Goal: Obtain resource: Download file/media

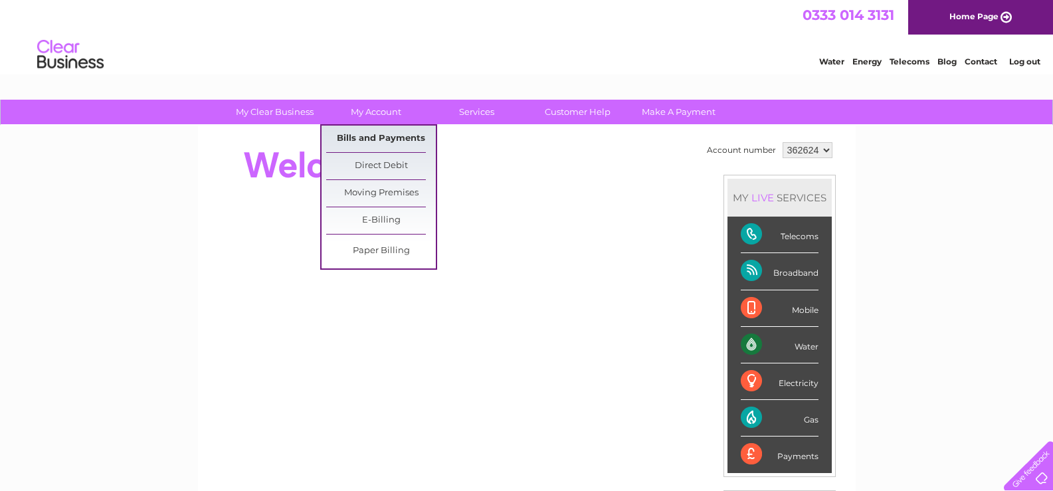
click at [406, 136] on link "Bills and Payments" at bounding box center [381, 139] width 110 height 27
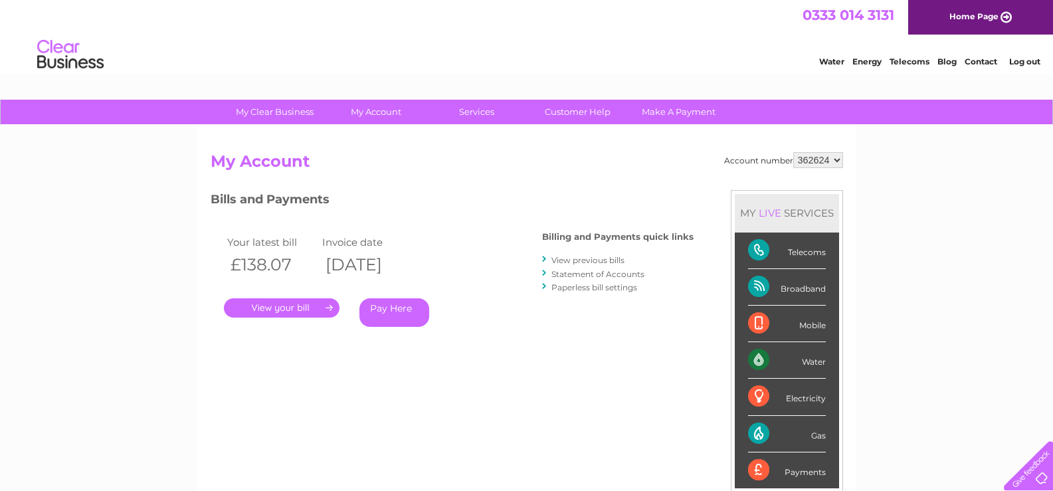
click at [610, 259] on link "View previous bills" at bounding box center [587, 260] width 73 height 10
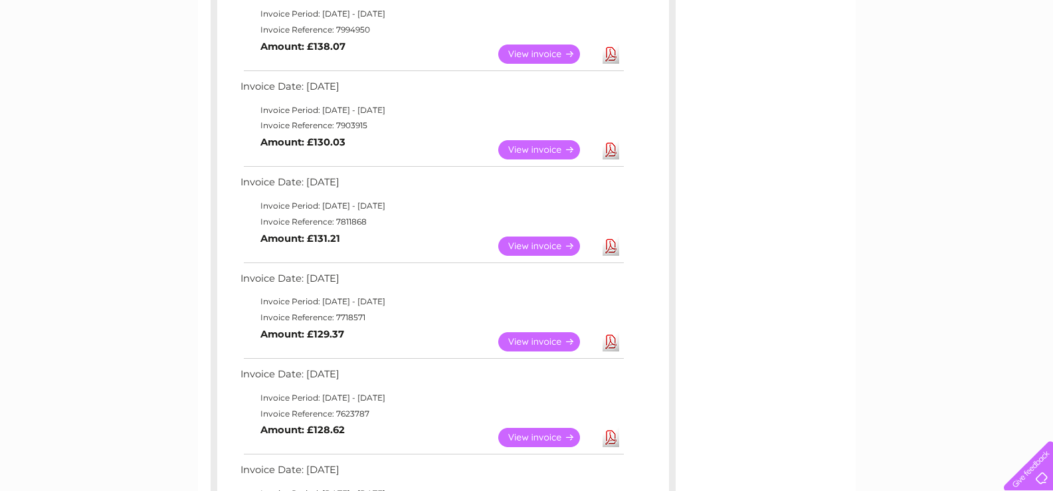
scroll to position [66, 0]
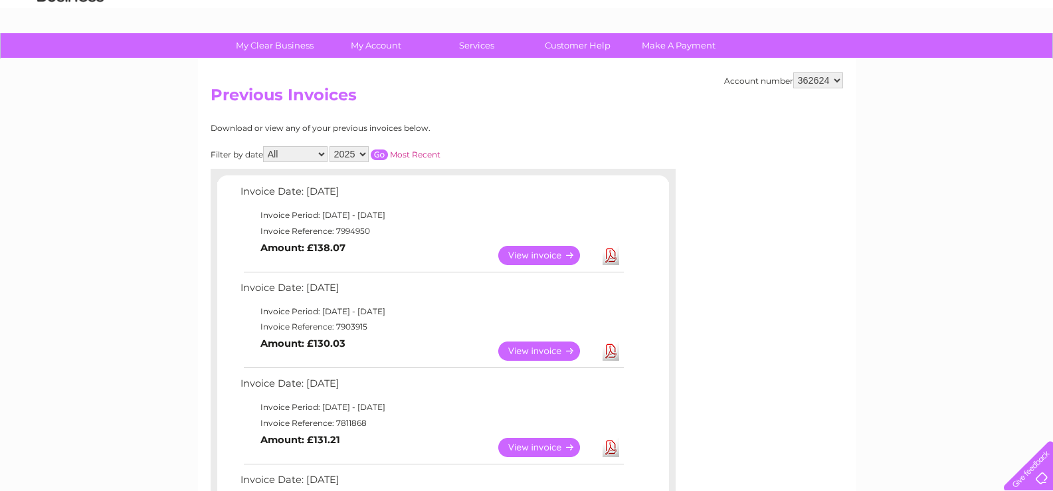
click at [364, 152] on select "2025 2024 2023 2022" at bounding box center [348, 154] width 39 height 16
select select "2024"
click at [331, 146] on select "2025 2024 2023 2022" at bounding box center [348, 154] width 39 height 16
click at [383, 155] on input "button" at bounding box center [379, 154] width 17 height 11
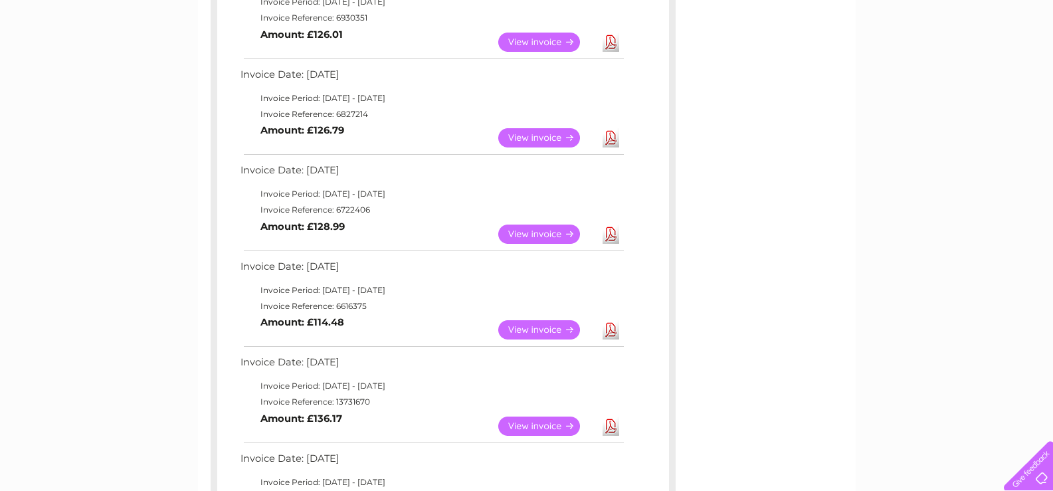
scroll to position [598, 0]
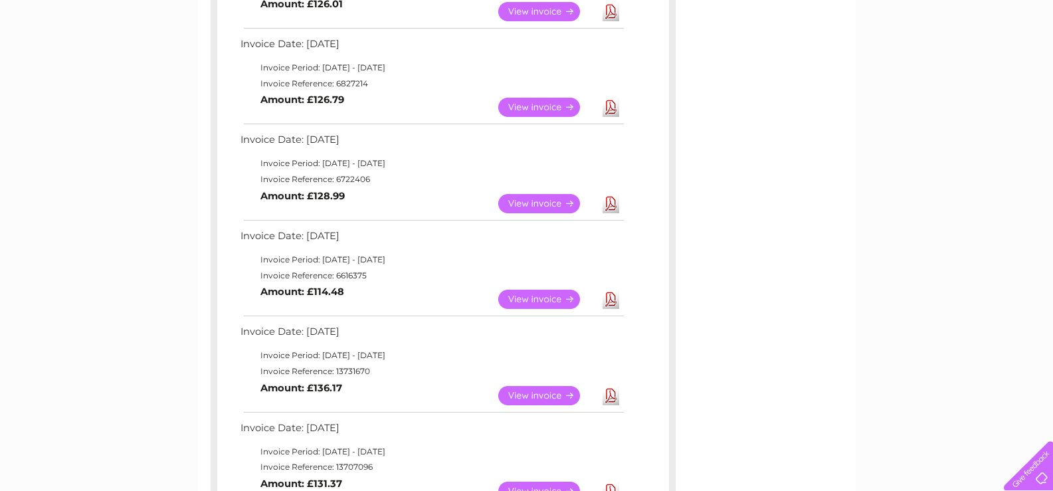
click at [612, 296] on link "Download" at bounding box center [610, 299] width 17 height 19
